Goal: Transaction & Acquisition: Purchase product/service

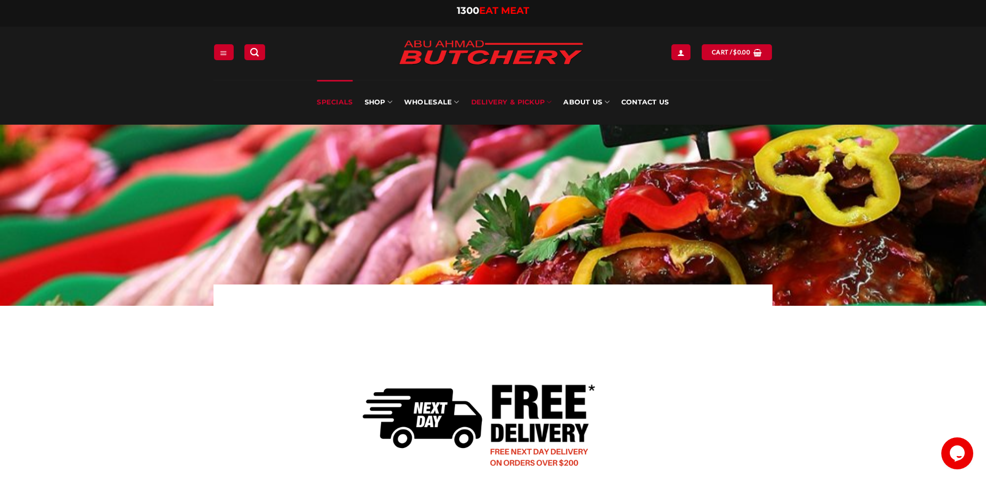
click at [350, 103] on link "Specials" at bounding box center [335, 102] width 36 height 45
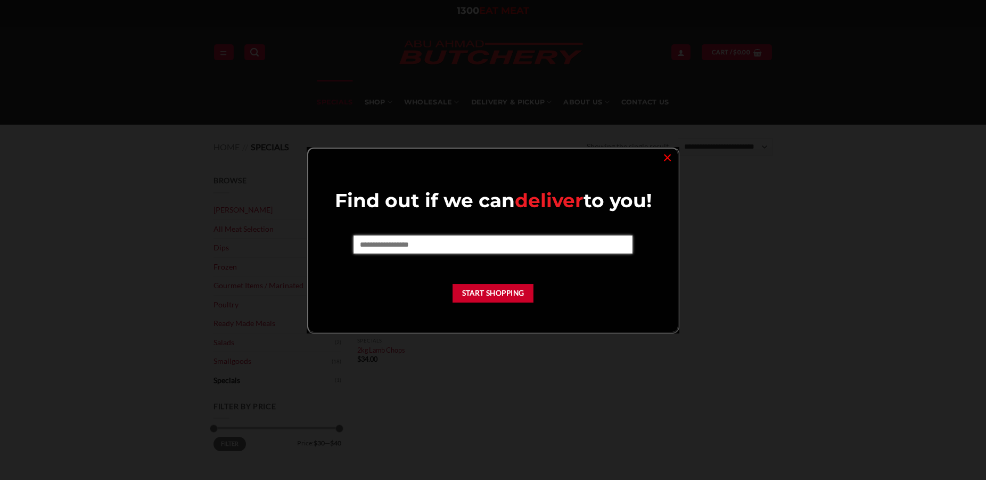
click at [447, 251] on input "text" at bounding box center [493, 244] width 279 height 18
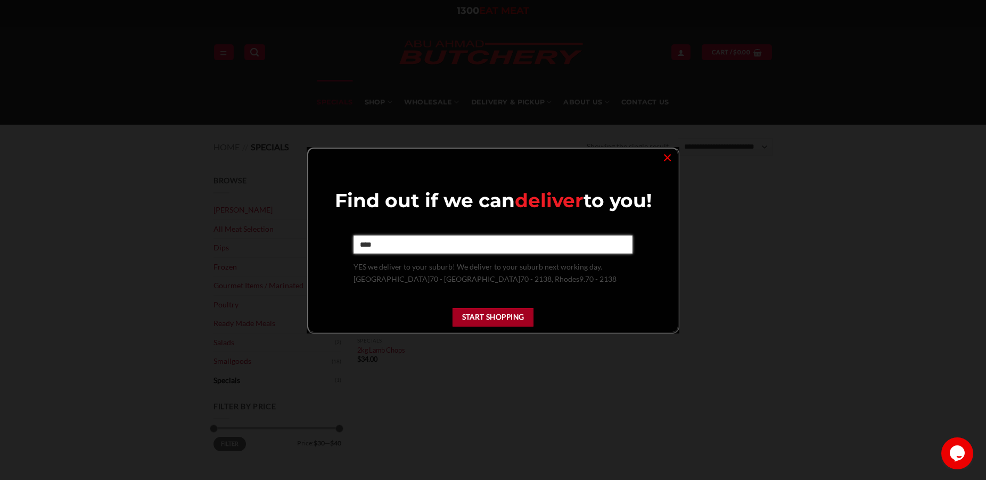
type input "****"
click at [505, 318] on button "Start Shopping" at bounding box center [493, 317] width 81 height 19
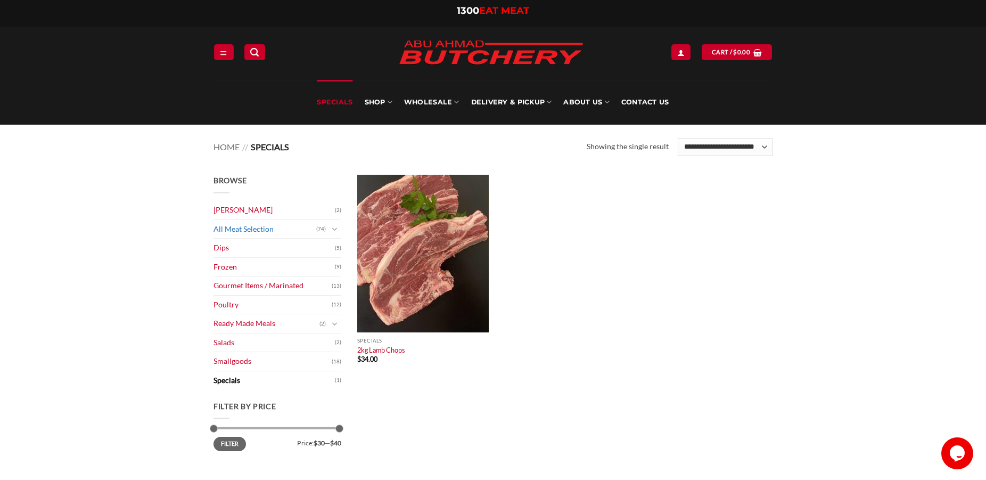
click at [266, 228] on link "All Meat Selection" at bounding box center [265, 229] width 103 height 19
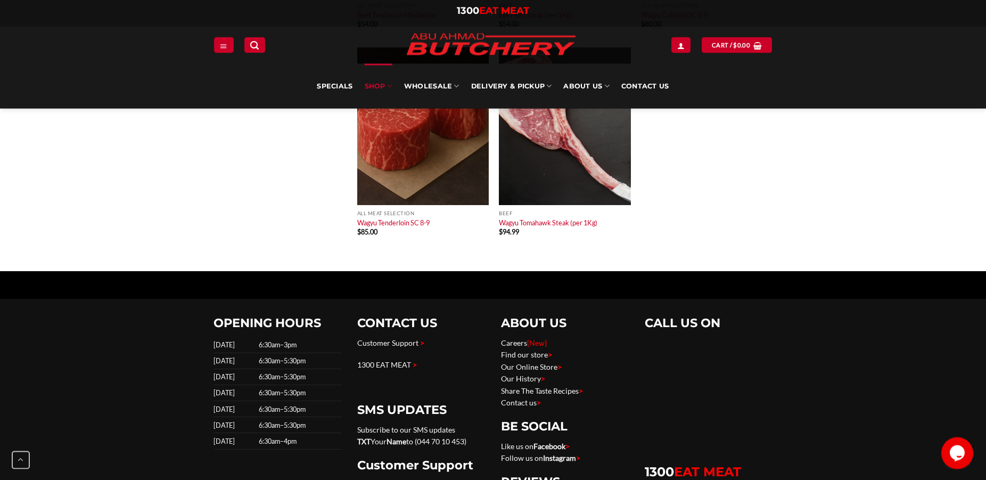
scroll to position [5160, 0]
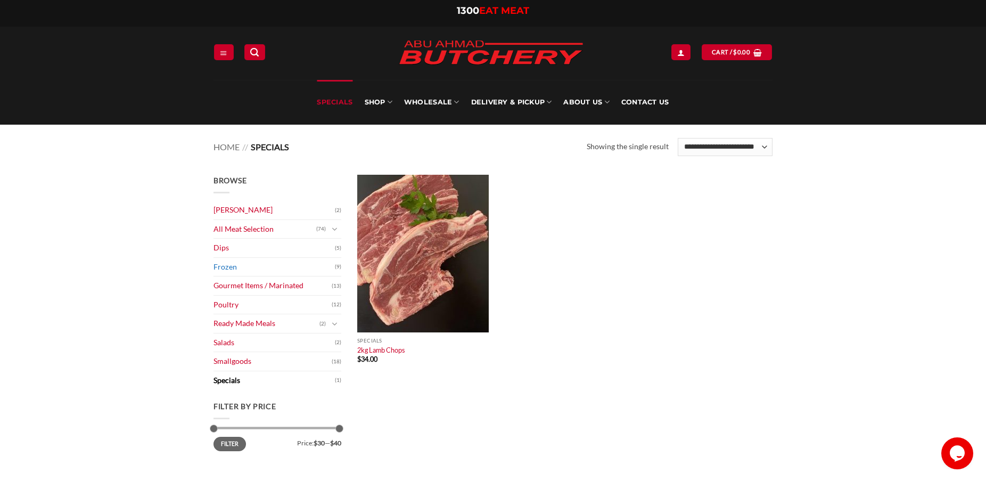
click at [244, 269] on link "Frozen" at bounding box center [274, 267] width 121 height 19
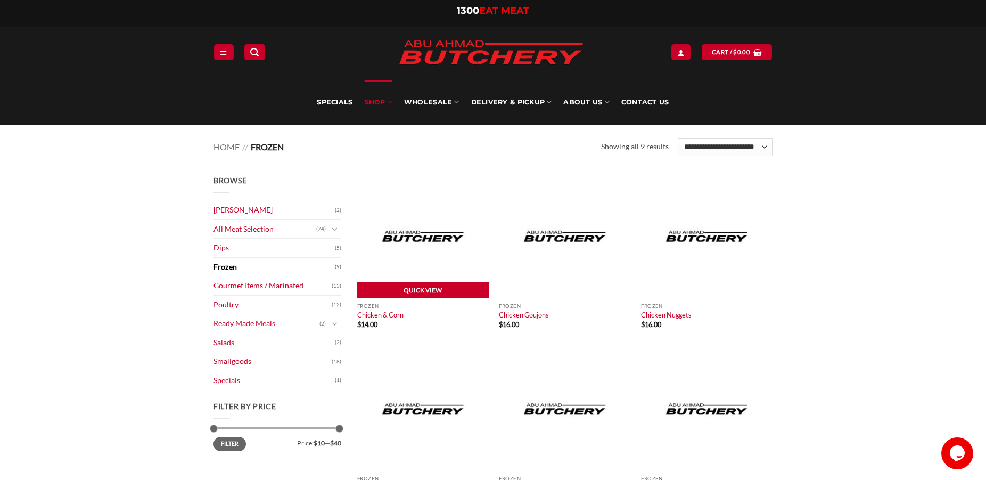
click at [412, 289] on link "Quick View" at bounding box center [423, 290] width 132 height 16
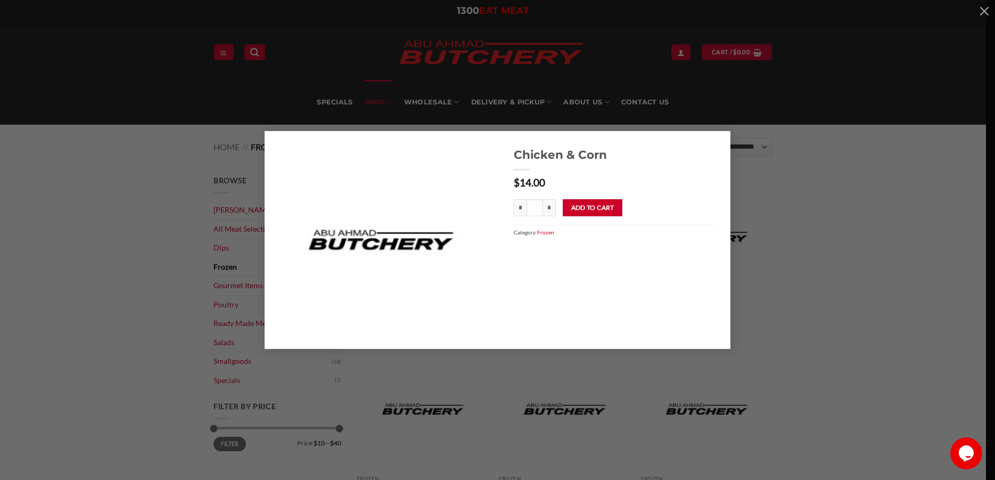
click at [812, 248] on div "Chicken & Corn $ 14.00 * Chicken & Corn quantity * * Add to cart Category: Froz…" at bounding box center [497, 239] width 963 height 217
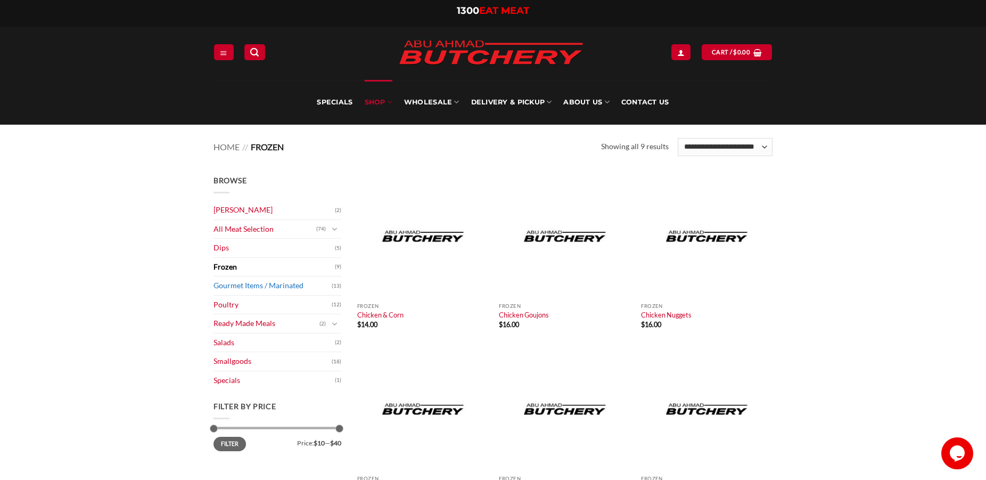
click at [280, 289] on link "Gourmet Items / Marinated" at bounding box center [273, 285] width 118 height 19
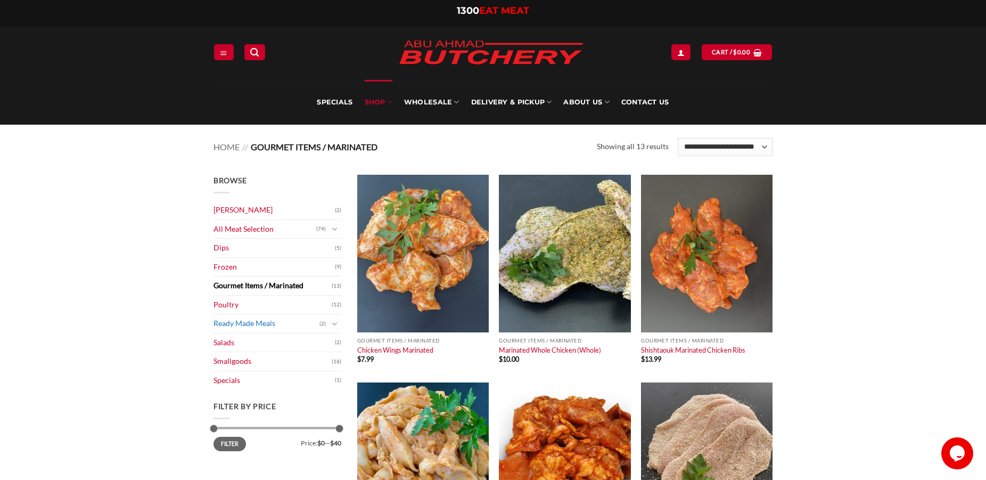
click at [243, 324] on link "Ready Made Meals" at bounding box center [267, 323] width 106 height 19
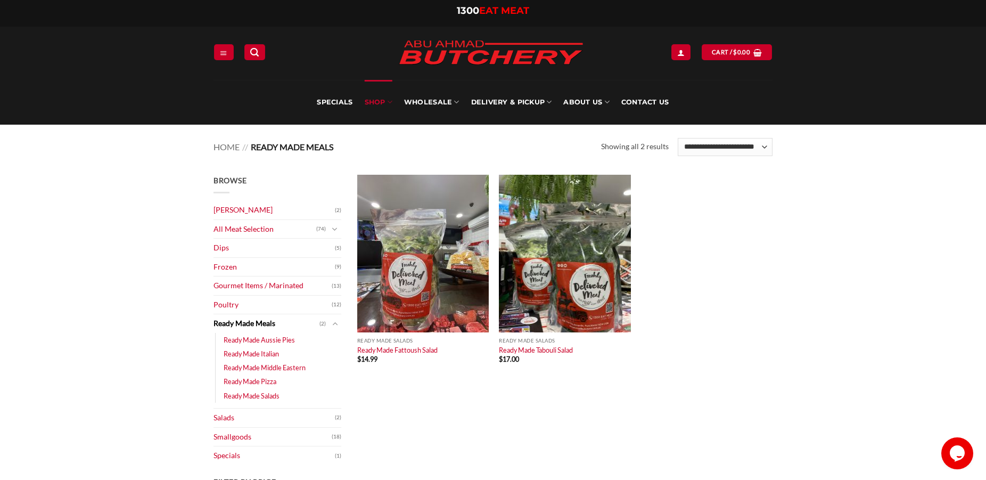
click at [782, 351] on main "Browse Abu Ahmad Butchery (2) All Meat Selection (74) Beef (18) Burgers (4) Lam…" at bounding box center [493, 359] width 986 height 400
click at [266, 336] on link "Ready Made Aussie Pies" at bounding box center [259, 340] width 71 height 14
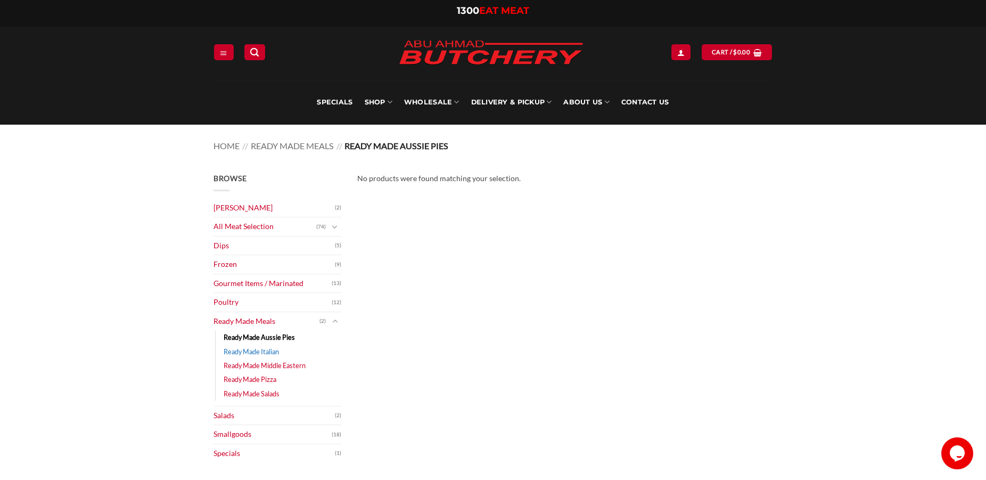
click at [265, 351] on link "Ready Made Italian" at bounding box center [251, 352] width 55 height 14
click at [265, 366] on link "Ready Made Middle Eastern" at bounding box center [265, 365] width 82 height 14
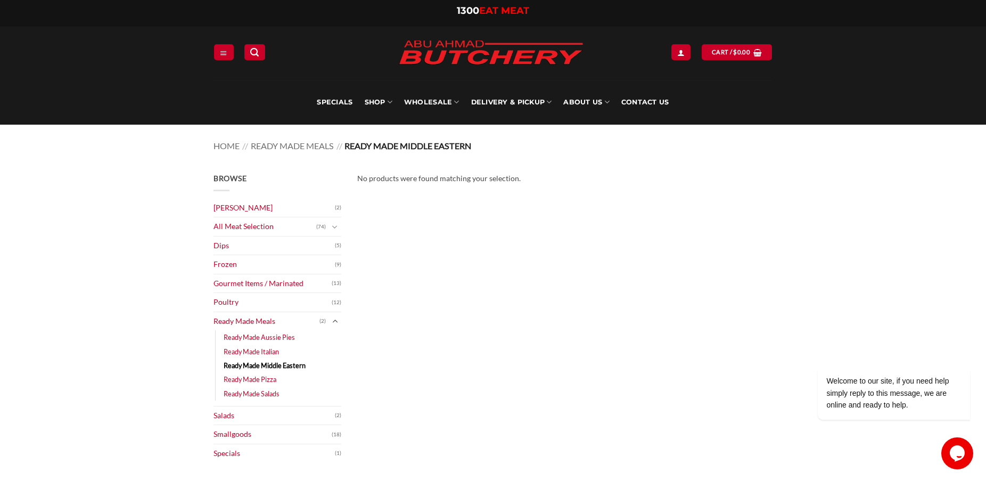
click at [333, 322] on icon "Toggle" at bounding box center [335, 320] width 6 height 11
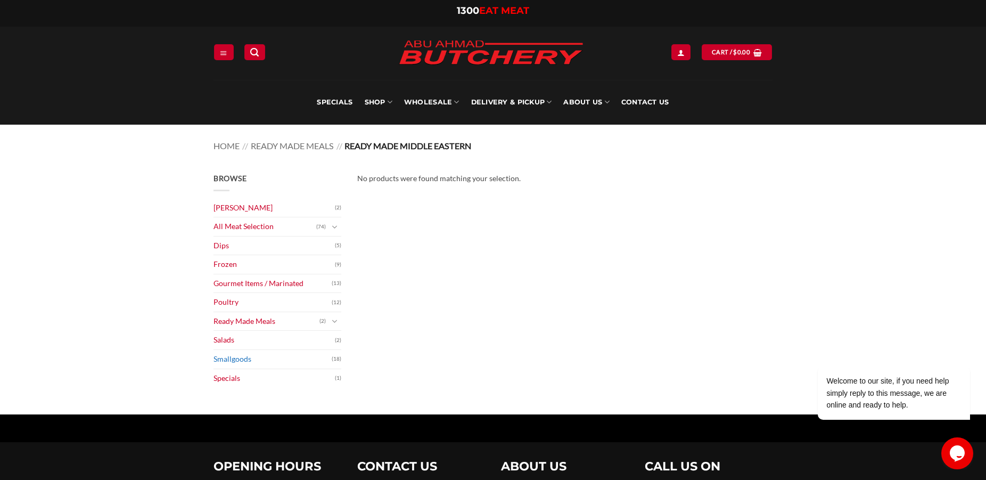
click at [309, 362] on link "Smallgoods" at bounding box center [273, 359] width 118 height 19
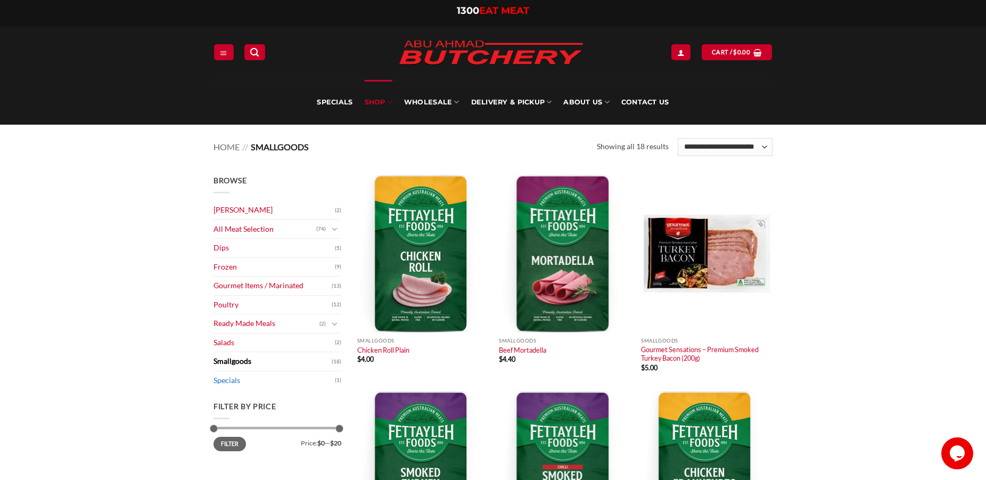
click at [230, 382] on link "Specials" at bounding box center [274, 380] width 121 height 19
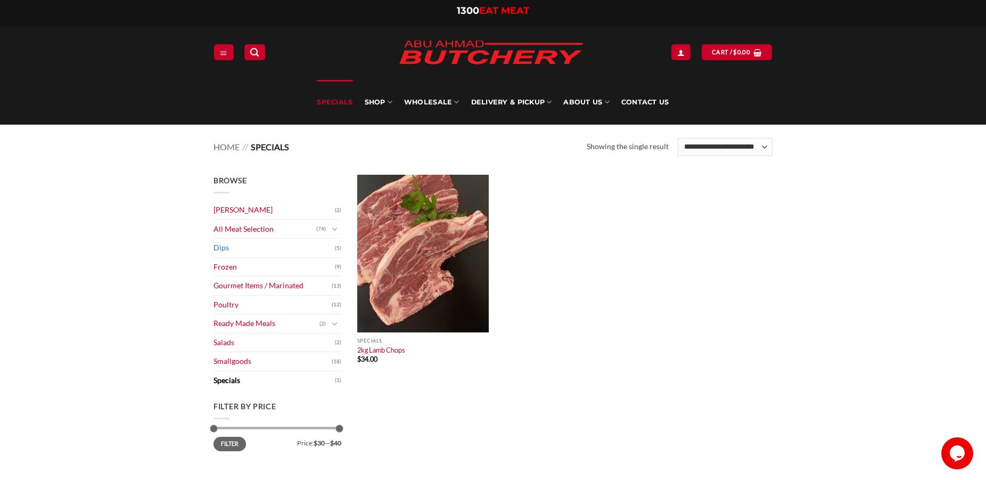
click at [223, 253] on link "Dips" at bounding box center [274, 248] width 121 height 19
